Goal: Task Accomplishment & Management: Use online tool/utility

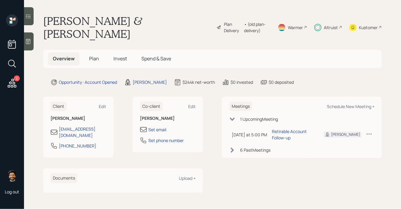
click at [97, 52] on h5 "Plan" at bounding box center [94, 58] width 20 height 13
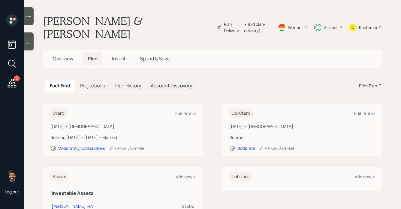
click at [327, 17] on div "Altruist" at bounding box center [328, 27] width 28 height 26
